Goal: Task Accomplishment & Management: Complete application form

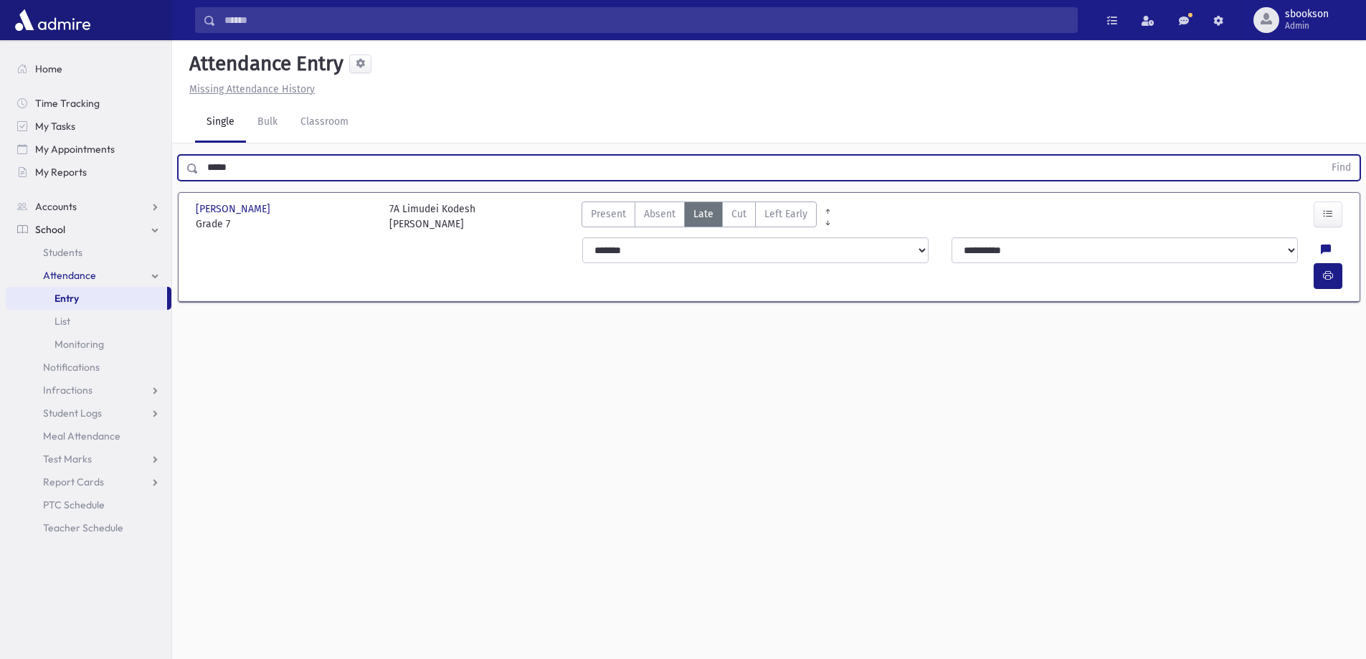
drag, startPoint x: 255, startPoint y: 166, endPoint x: 149, endPoint y: 199, distance: 110.4
click at [0, 220] on div "Search Results All Accounts" at bounding box center [683, 345] width 1366 height 691
type input "****"
click at [1323, 156] on button "Find" at bounding box center [1341, 168] width 37 height 24
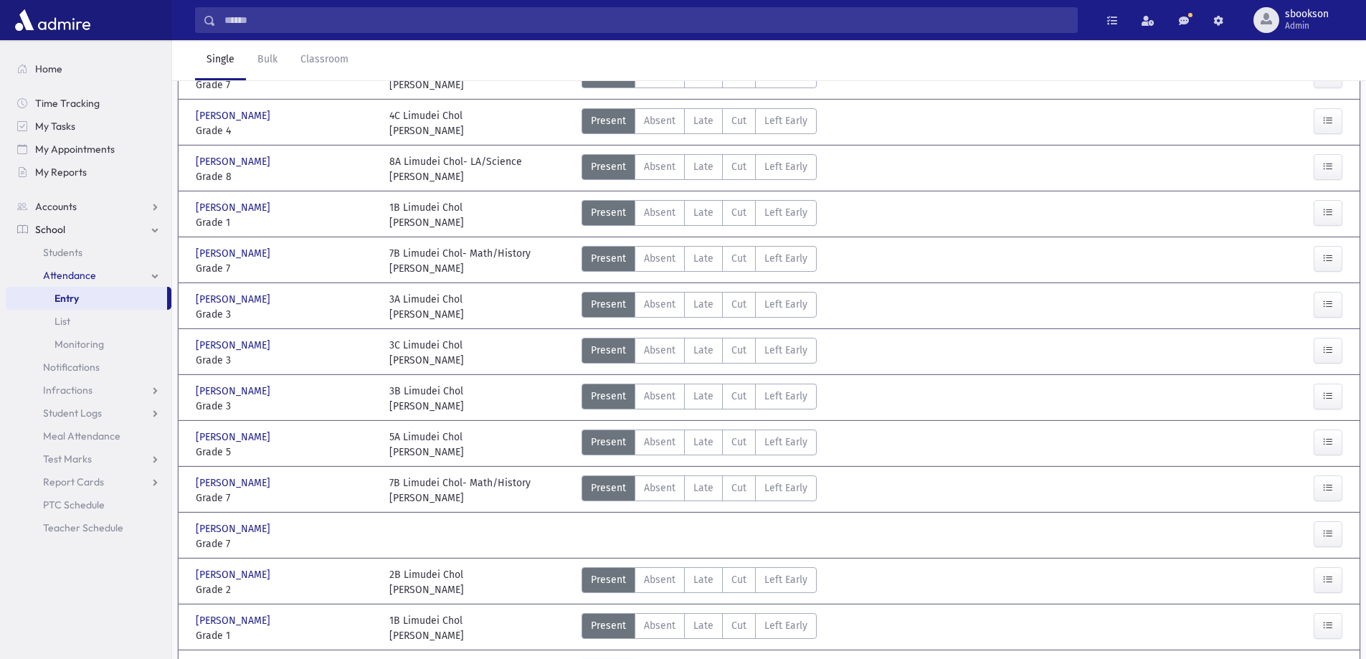
scroll to position [524, 0]
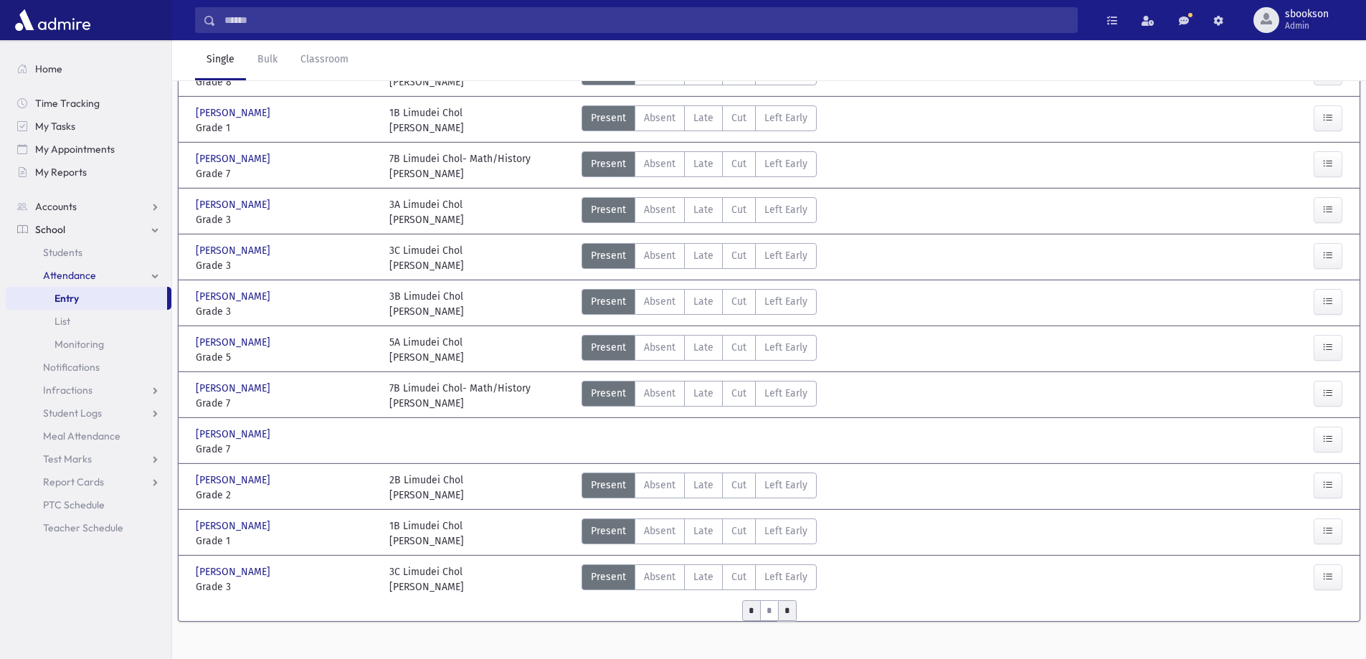
click at [785, 600] on input "*" at bounding box center [787, 610] width 19 height 21
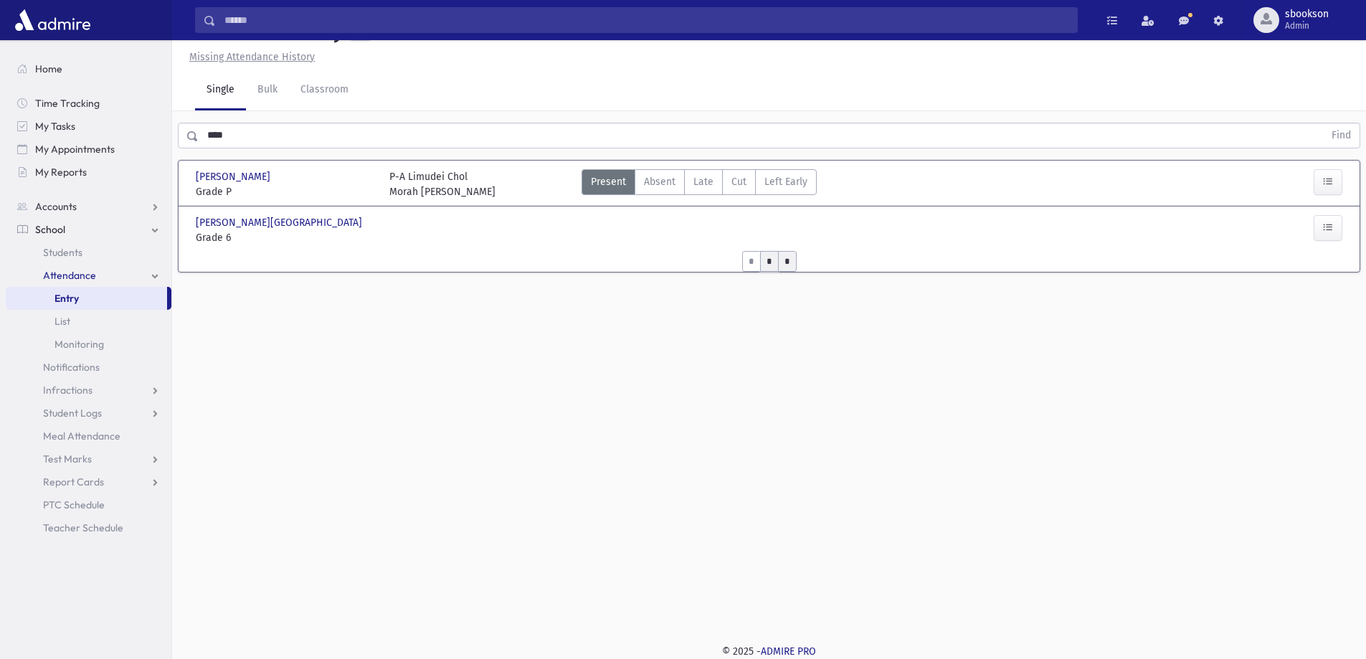
click at [771, 260] on input "*" at bounding box center [769, 261] width 19 height 21
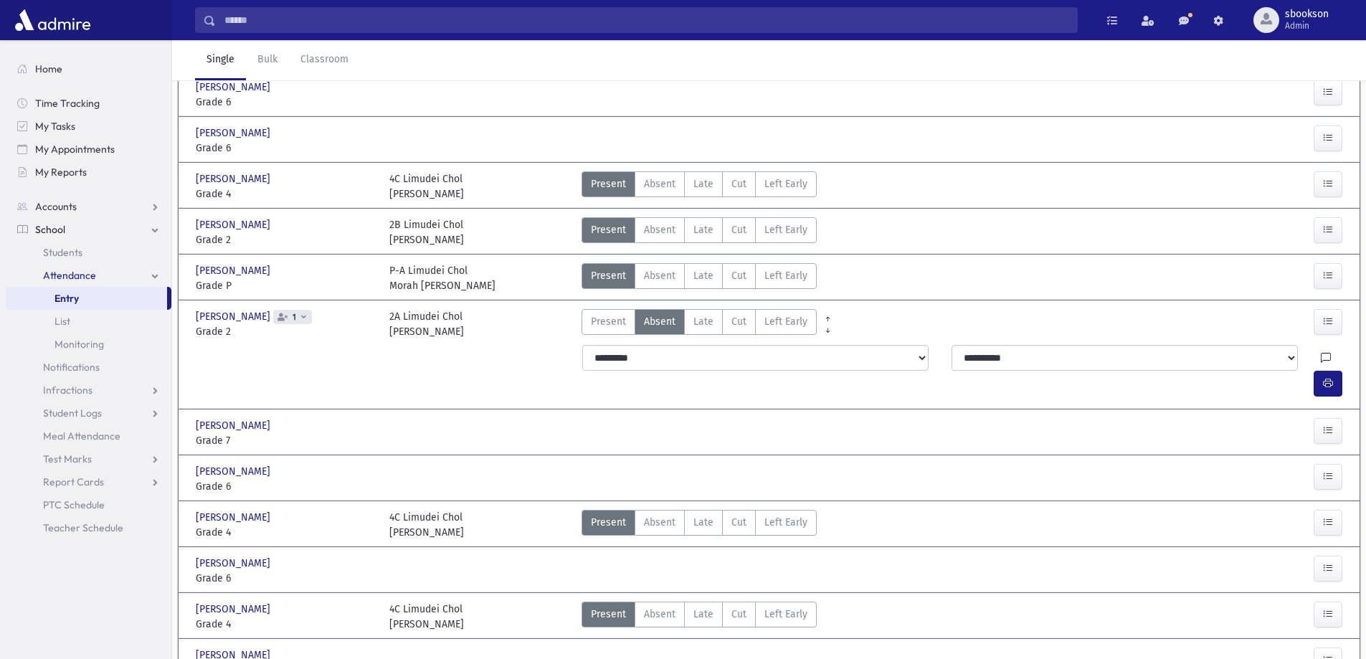
scroll to position [561, 0]
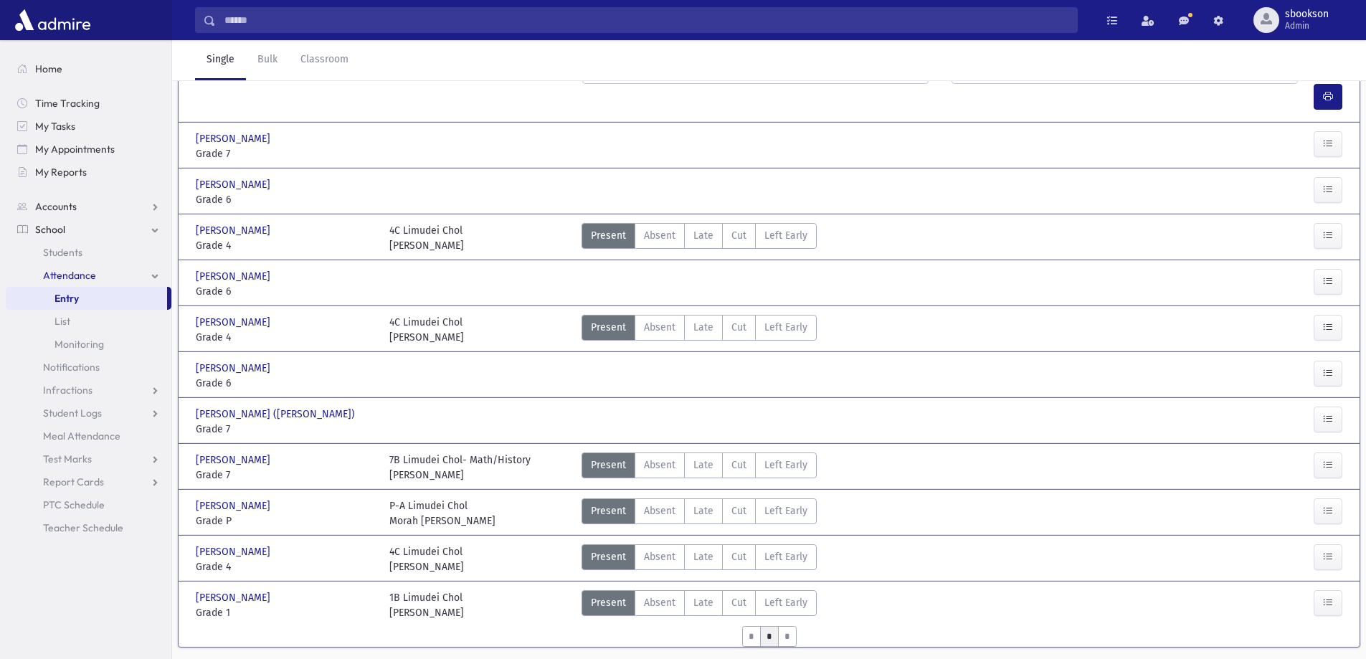
click at [92, 300] on link "Entry" at bounding box center [86, 298] width 161 height 23
